Goal: Check status: Check status

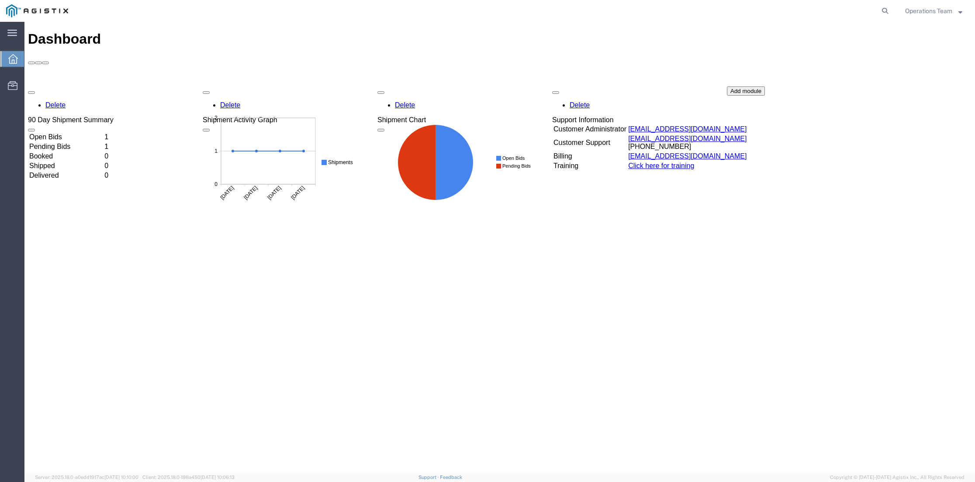
click at [60, 133] on td "Open Bids" at bounding box center [66, 137] width 74 height 9
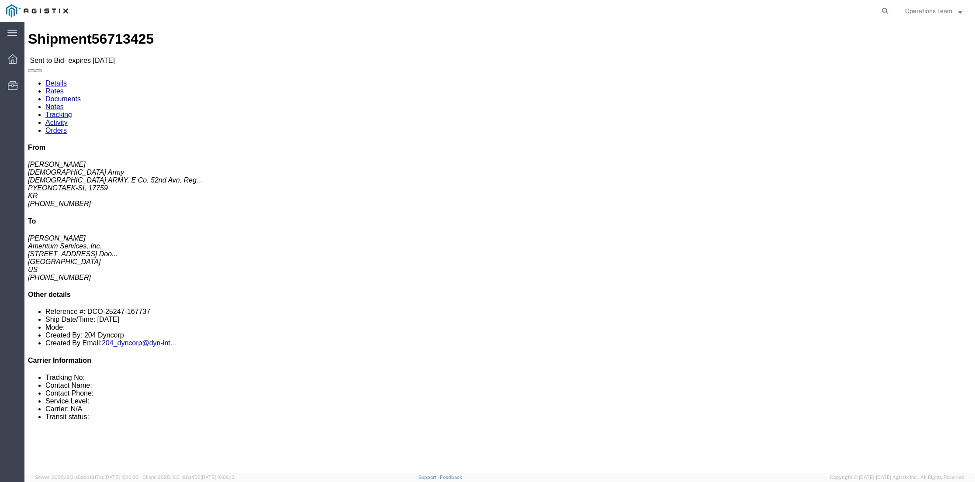
click span "HAZMAT"
click link "Documents"
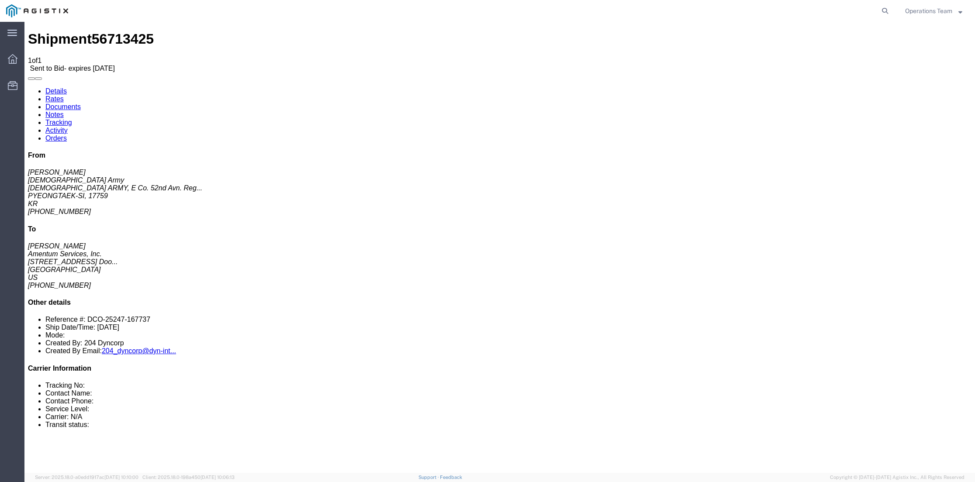
click at [64, 111] on link "Notes" at bounding box center [54, 114] width 18 height 7
click at [72, 119] on link "Tracking" at bounding box center [58, 122] width 27 height 7
click at [68, 127] on link "Activity" at bounding box center [56, 130] width 22 height 7
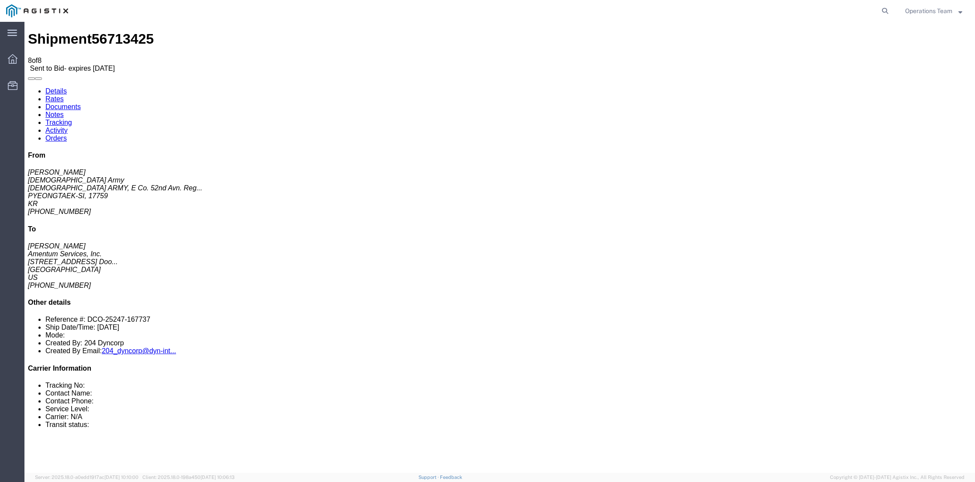
click at [67, 134] on link "Orders" at bounding box center [55, 137] width 21 height 7
click at [68, 127] on link "Activity" at bounding box center [56, 130] width 22 height 7
click at [72, 119] on link "Tracking" at bounding box center [58, 122] width 27 height 7
click at [64, 111] on link "Notes" at bounding box center [54, 114] width 18 height 7
click at [81, 103] on link "Documents" at bounding box center [62, 106] width 35 height 7
